Goal: Task Accomplishment & Management: Use online tool/utility

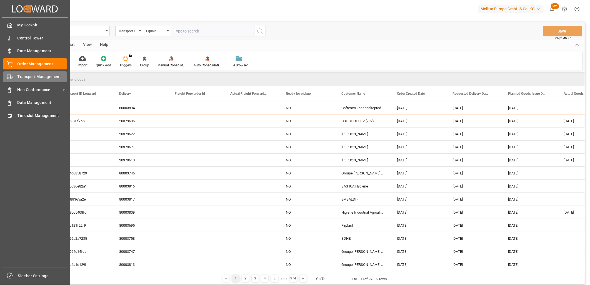
click at [43, 79] on span "Transport Management" at bounding box center [42, 77] width 50 height 6
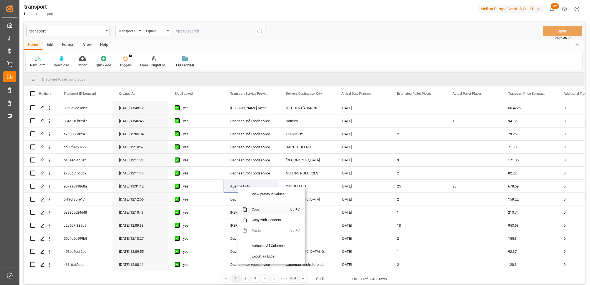
click at [258, 212] on span "Copy" at bounding box center [268, 209] width 43 height 11
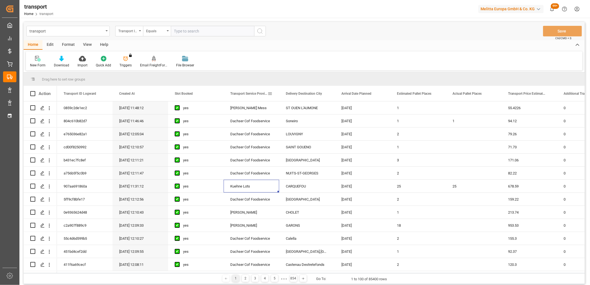
click at [272, 94] on span at bounding box center [269, 93] width 5 height 5
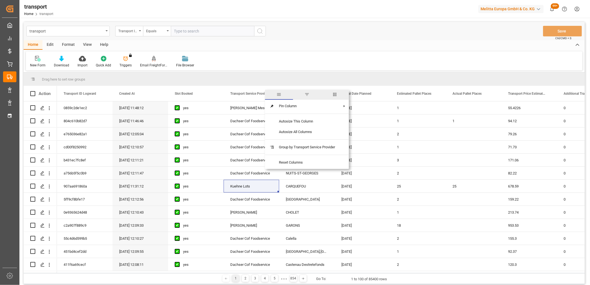
click at [307, 98] on span "filter" at bounding box center [307, 95] width 28 height 10
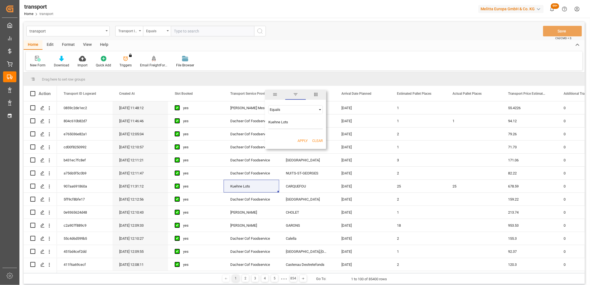
type input "Kuehne Lots"
click at [301, 140] on button "Apply" at bounding box center [302, 141] width 10 height 6
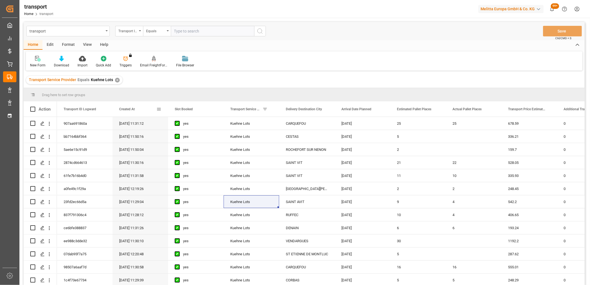
click at [159, 109] on span at bounding box center [158, 109] width 5 height 5
click at [210, 135] on input "date" at bounding box center [184, 139] width 54 height 11
type input "2025-10-03"
click at [190, 157] on button "Apply" at bounding box center [191, 157] width 10 height 6
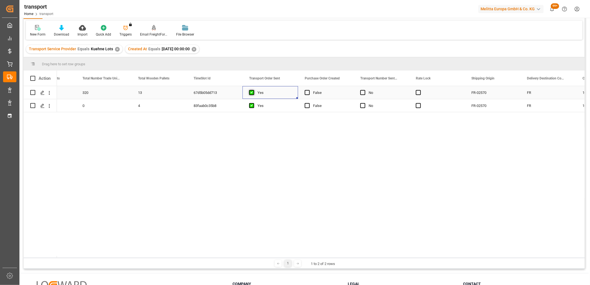
click at [251, 90] on span "Press SPACE to select this row." at bounding box center [251, 92] width 5 height 5
click at [253, 90] on input "Press SPACE to select this row." at bounding box center [253, 90] width 0 height 0
click at [250, 106] on span "Press SPACE to select this row." at bounding box center [251, 105] width 5 height 5
click at [253, 103] on input "Press SPACE to select this row." at bounding box center [253, 103] width 0 height 0
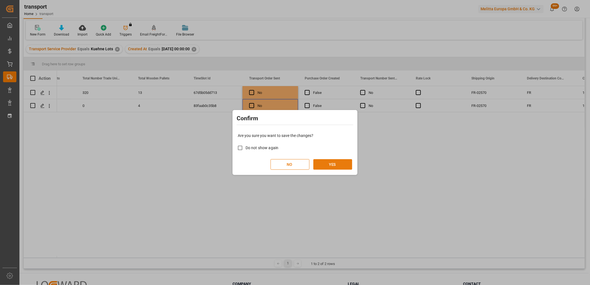
click at [328, 165] on button "YES" at bounding box center [332, 164] width 39 height 11
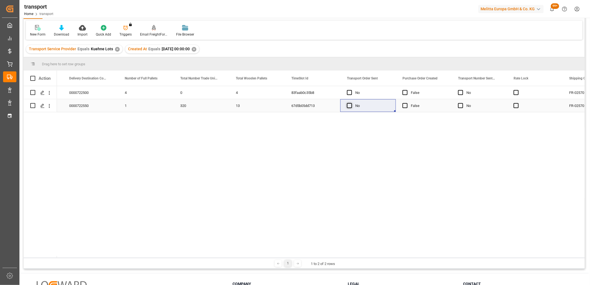
click at [351, 107] on span "Press SPACE to select this row." at bounding box center [349, 105] width 5 height 5
click at [351, 103] on input "Press SPACE to select this row." at bounding box center [351, 103] width 0 height 0
click at [350, 92] on span "Press SPACE to select this row." at bounding box center [349, 92] width 5 height 5
click at [351, 90] on input "Press SPACE to select this row." at bounding box center [351, 90] width 0 height 0
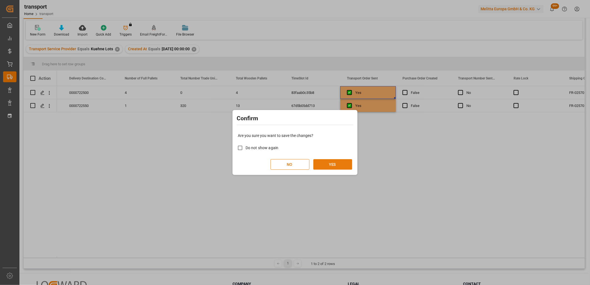
click at [339, 165] on button "YES" at bounding box center [332, 164] width 39 height 11
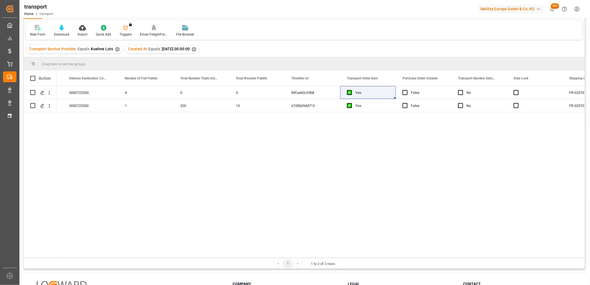
click at [205, 166] on div "39 0000722500 4 0 4 83faab0c35b8 Yes False No FR-02570 FR 33 0000722550 1 320 1…" at bounding box center [320, 172] width 527 height 172
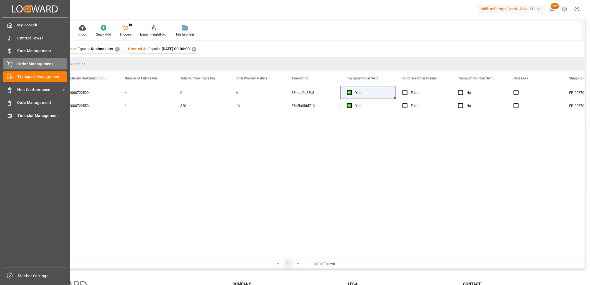
click at [5, 66] on div at bounding box center [7, 64] width 9 height 6
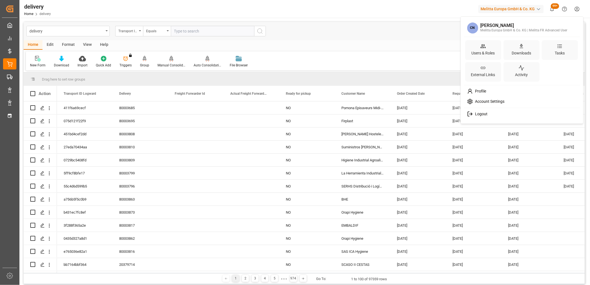
click at [581, 9] on html "Created by potrace 1.15, written by Peter Selinger 2001-2017 Created by potrace…" at bounding box center [295, 142] width 590 height 285
click at [491, 117] on div "Logout" at bounding box center [522, 114] width 114 height 10
